Goal: Transaction & Acquisition: Purchase product/service

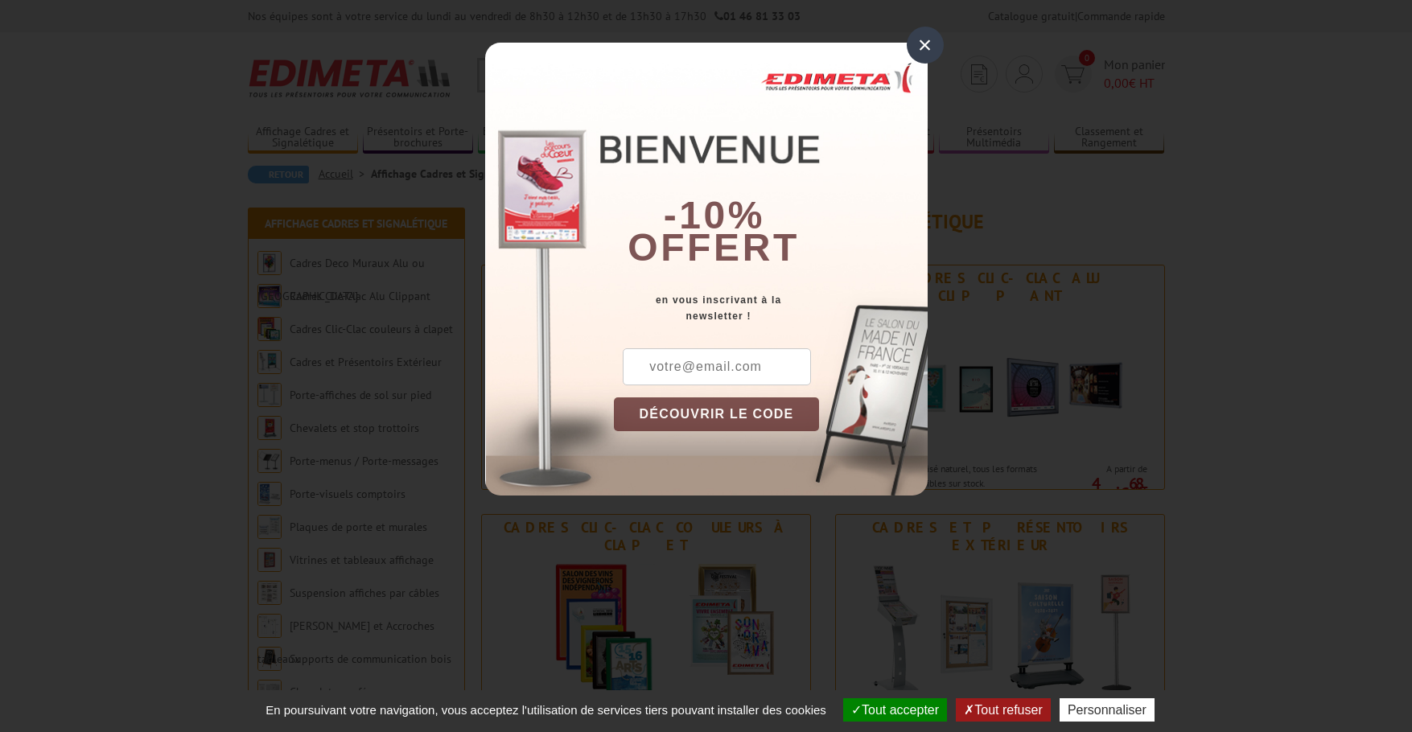
click at [931, 46] on div "×" at bounding box center [925, 45] width 37 height 37
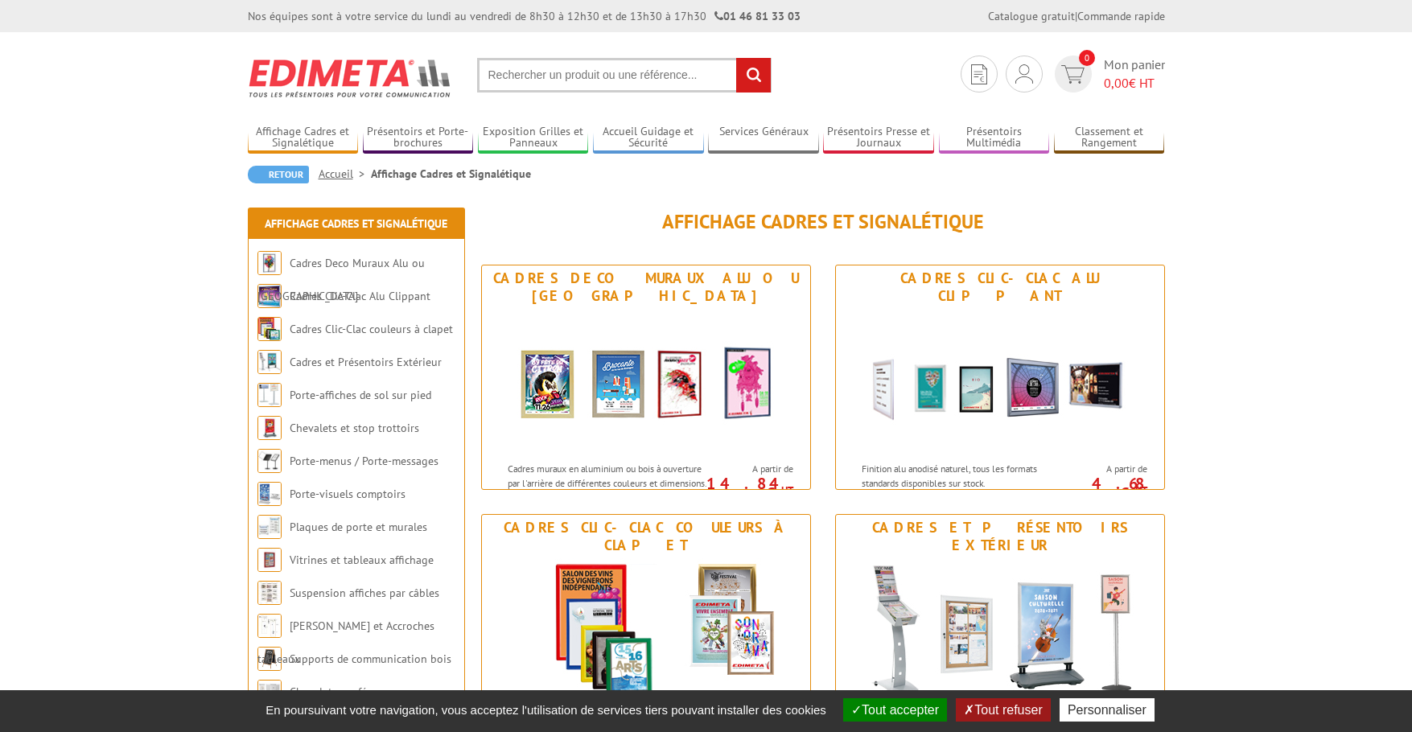
click at [628, 60] on input "text" at bounding box center [624, 75] width 294 height 35
click at [633, 78] on input "text" at bounding box center [624, 75] width 294 height 35
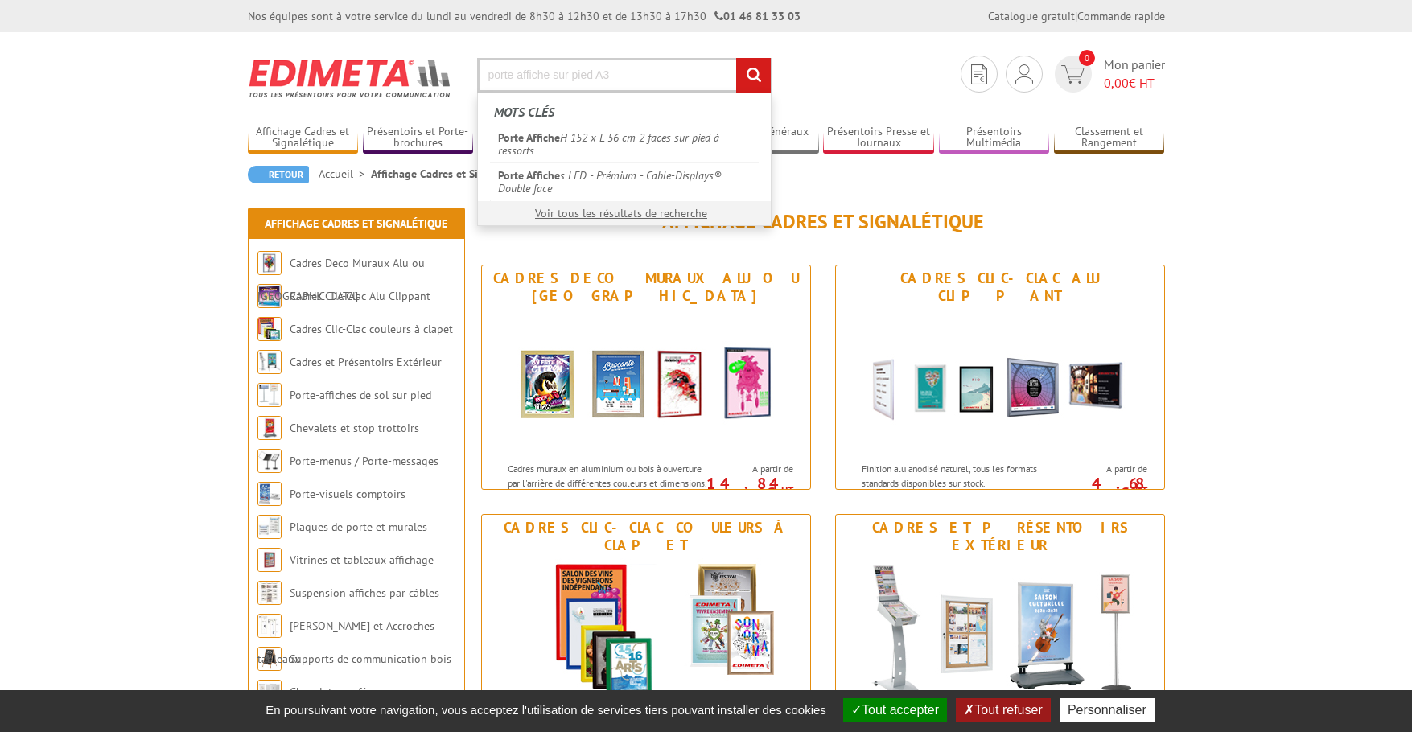
type input "porte affiche sur pied A3"
click at [736, 58] on input "rechercher" at bounding box center [753, 75] width 35 height 35
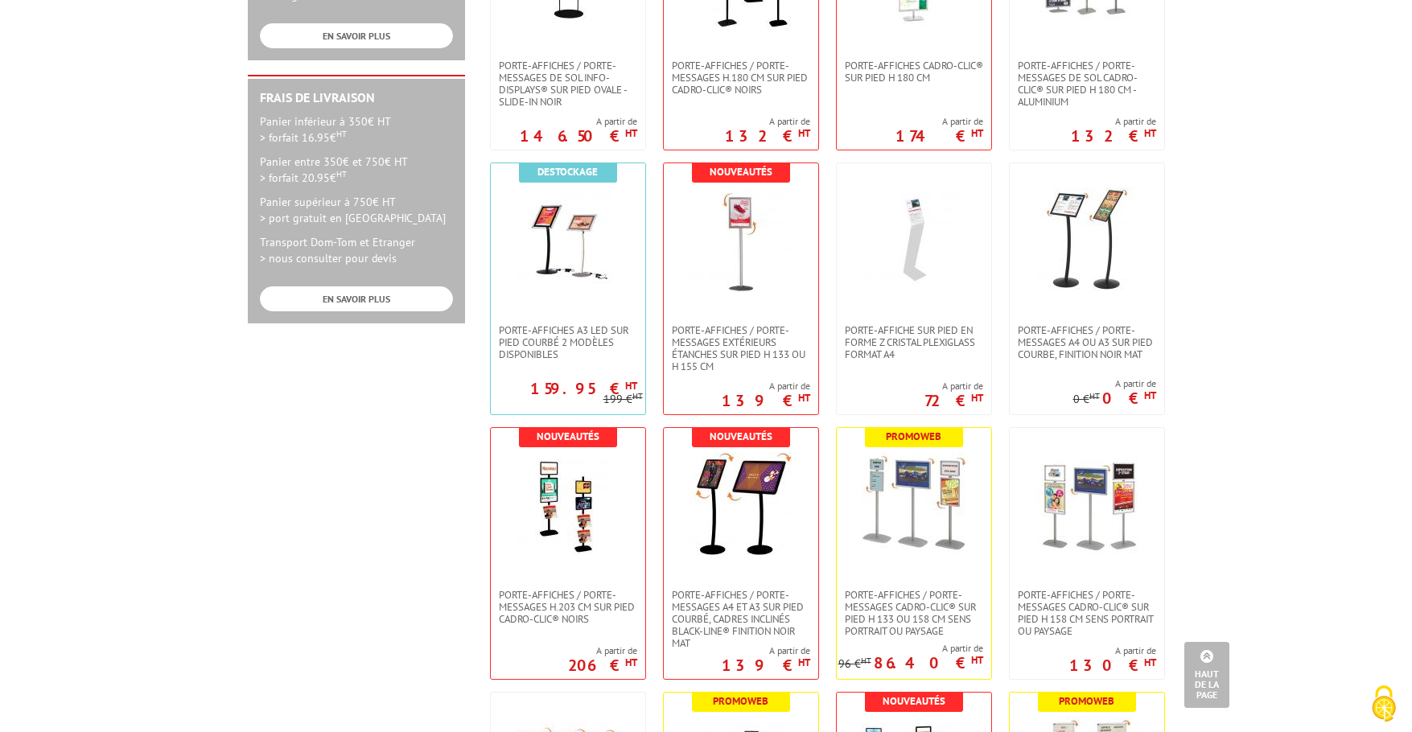
scroll to position [724, 0]
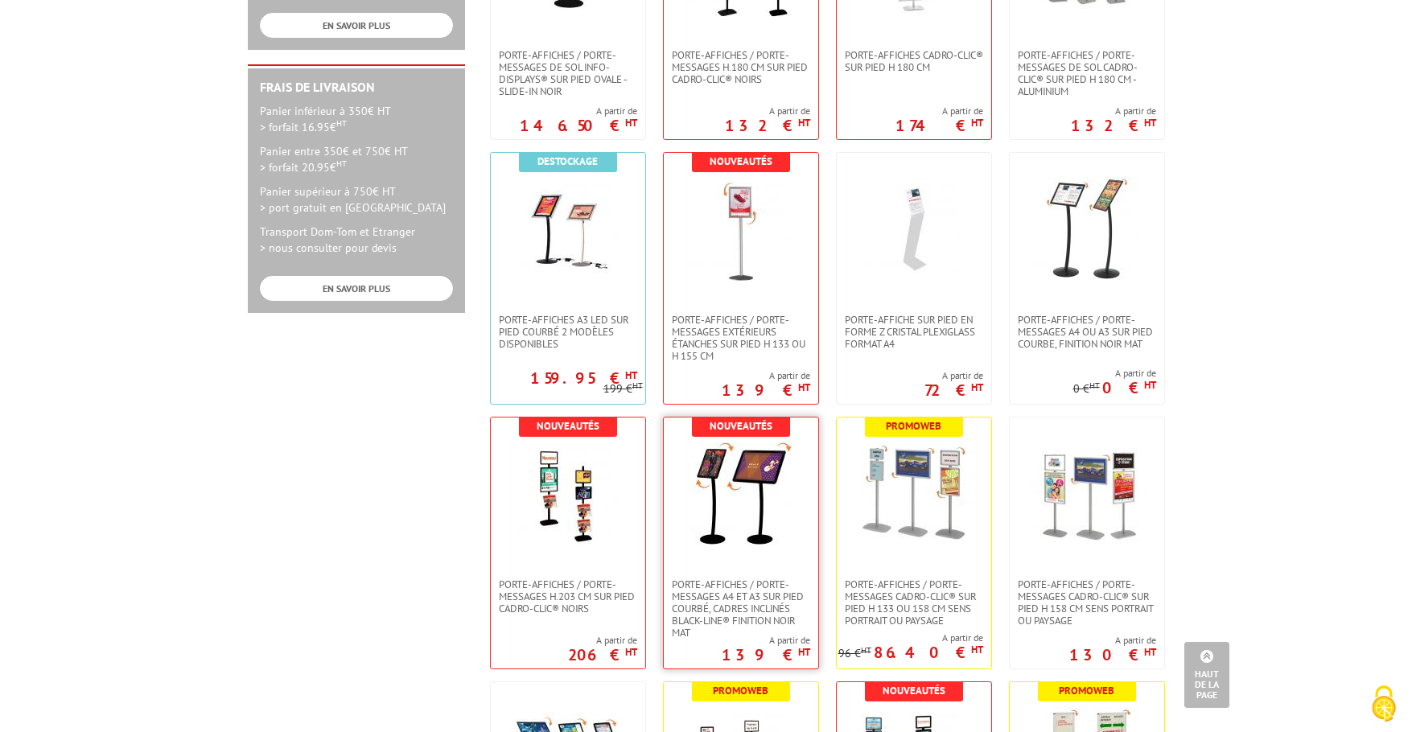
click at [735, 480] on img at bounding box center [741, 494] width 105 height 105
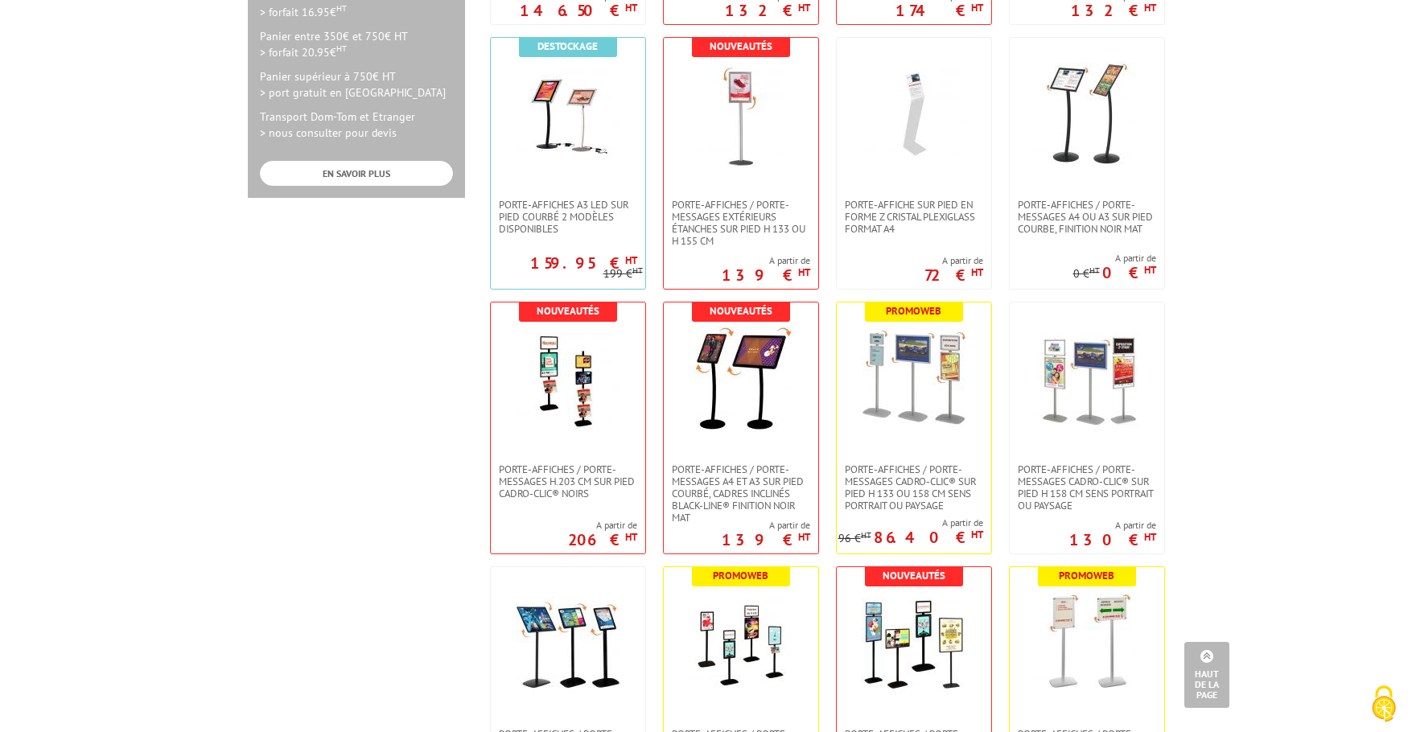
scroll to position [805, 0]
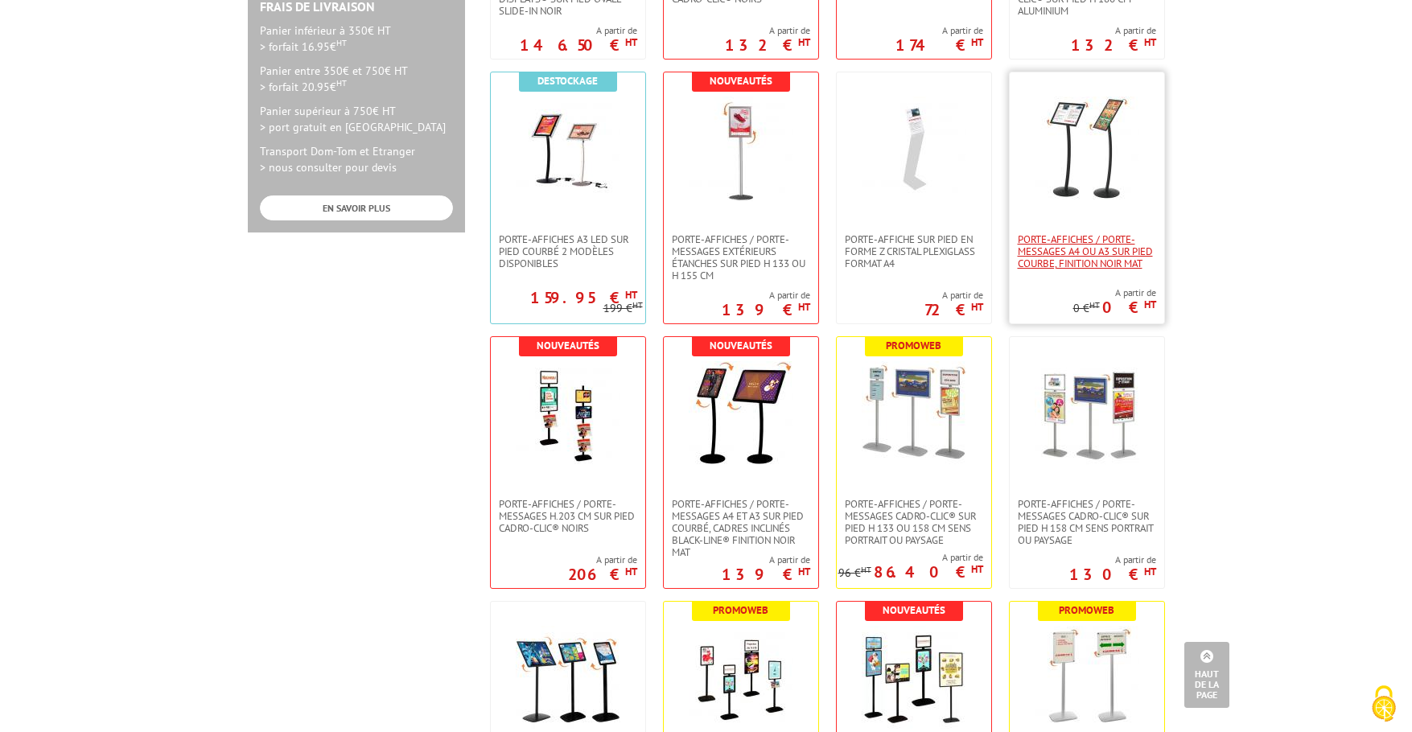
click at [1129, 262] on span "Porte-affiches / Porte-messages A4 ou A3 sur pied courbe, finition noir mat" at bounding box center [1087, 251] width 138 height 36
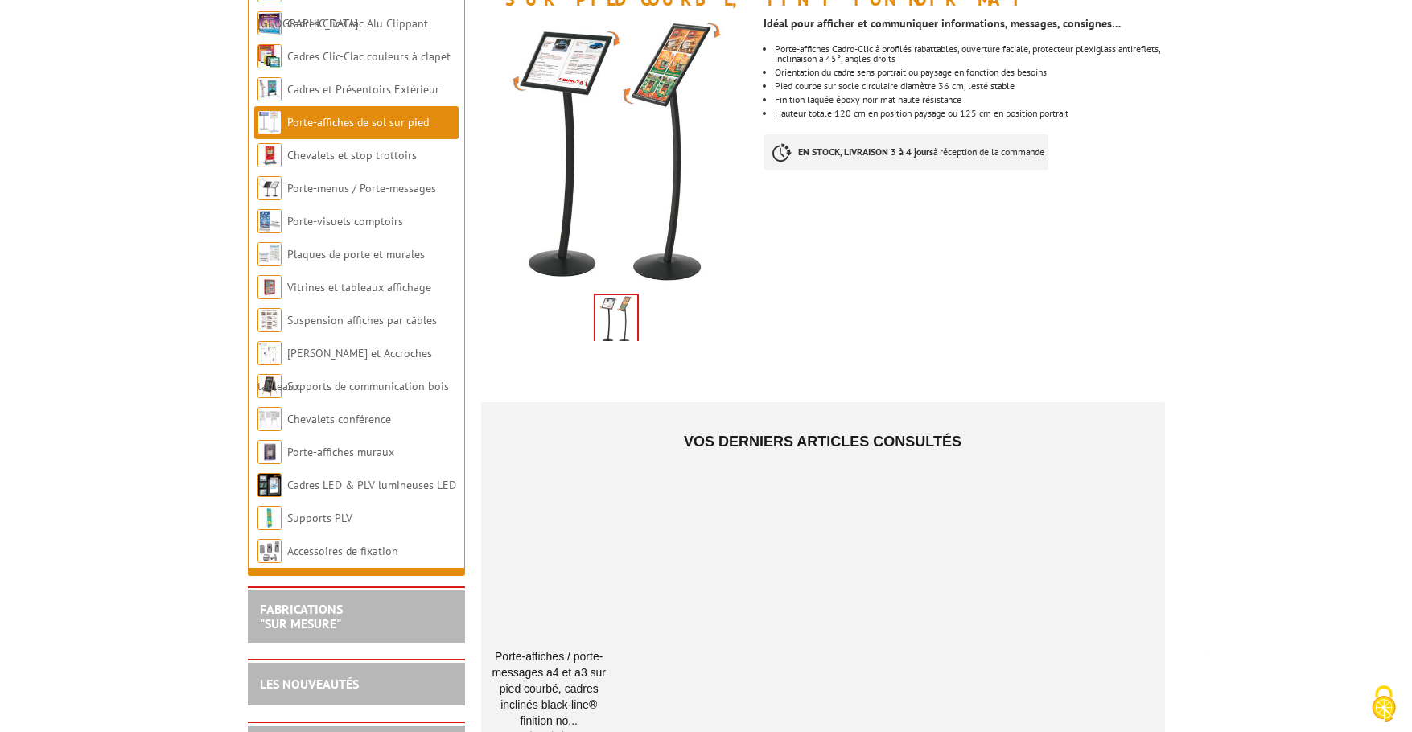
scroll to position [322, 0]
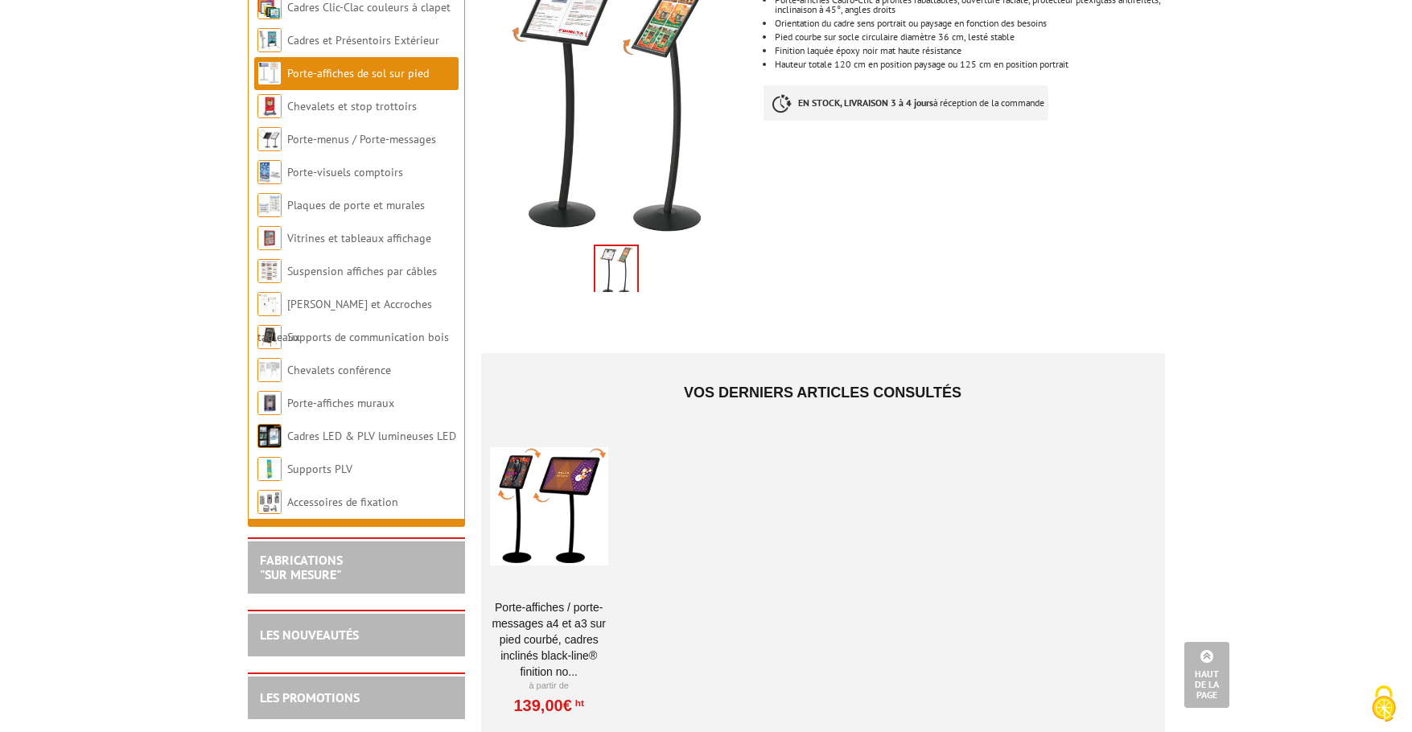
click at [557, 482] on div at bounding box center [549, 506] width 118 height 161
